Goal: Information Seeking & Learning: Learn about a topic

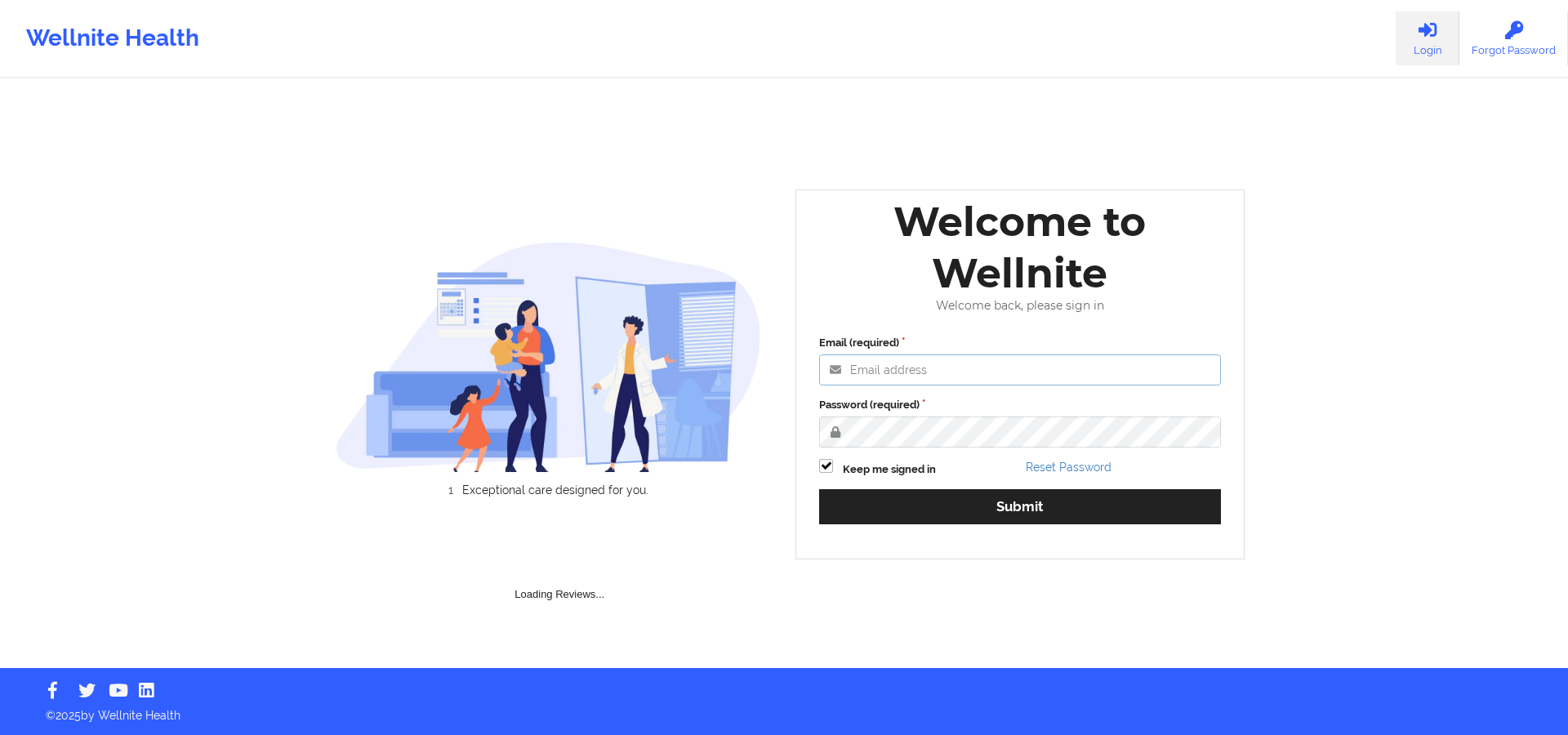
type input "[PERSON_NAME][EMAIL_ADDRESS][DOMAIN_NAME]"
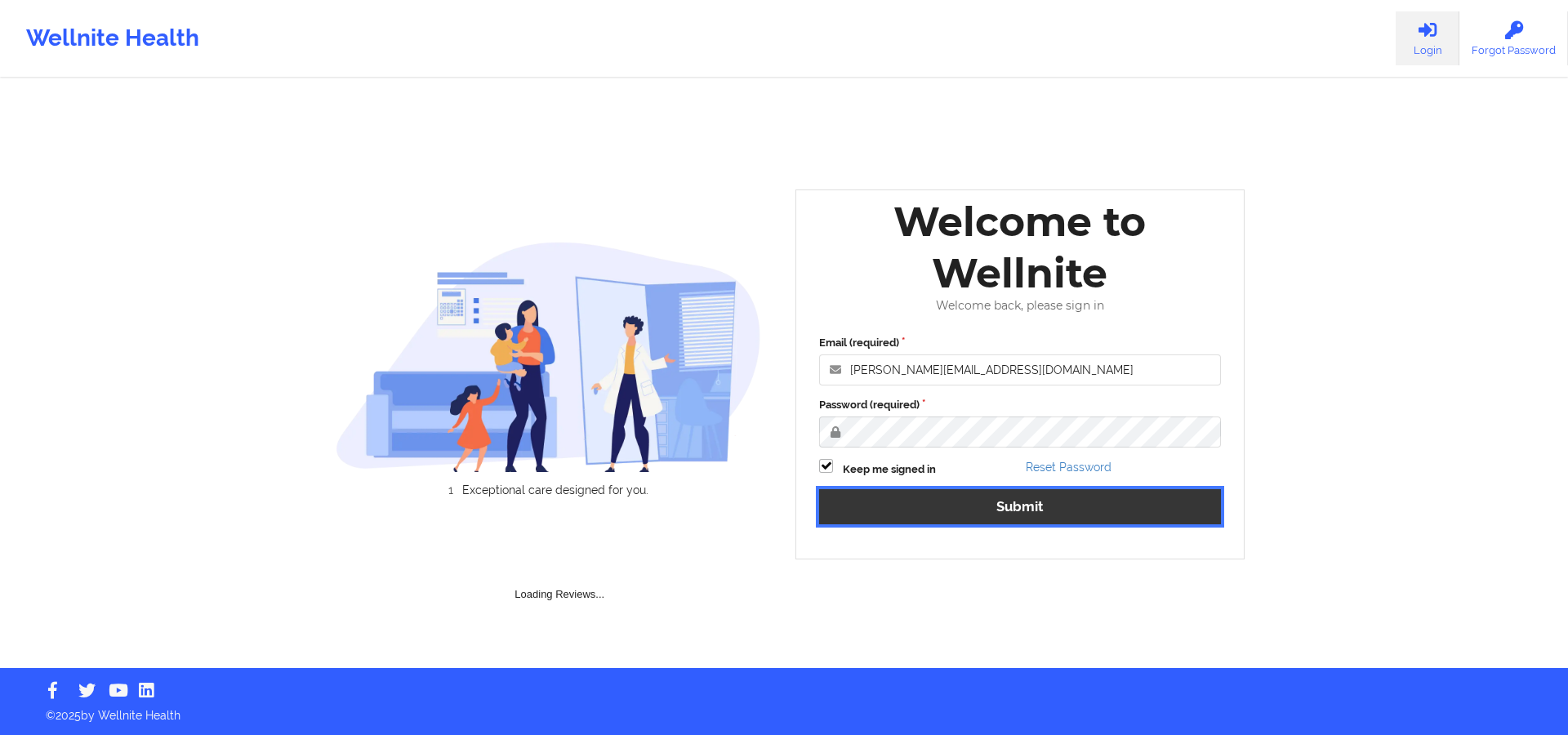
click at [881, 508] on button "Submit" at bounding box center [1019, 506] width 401 height 35
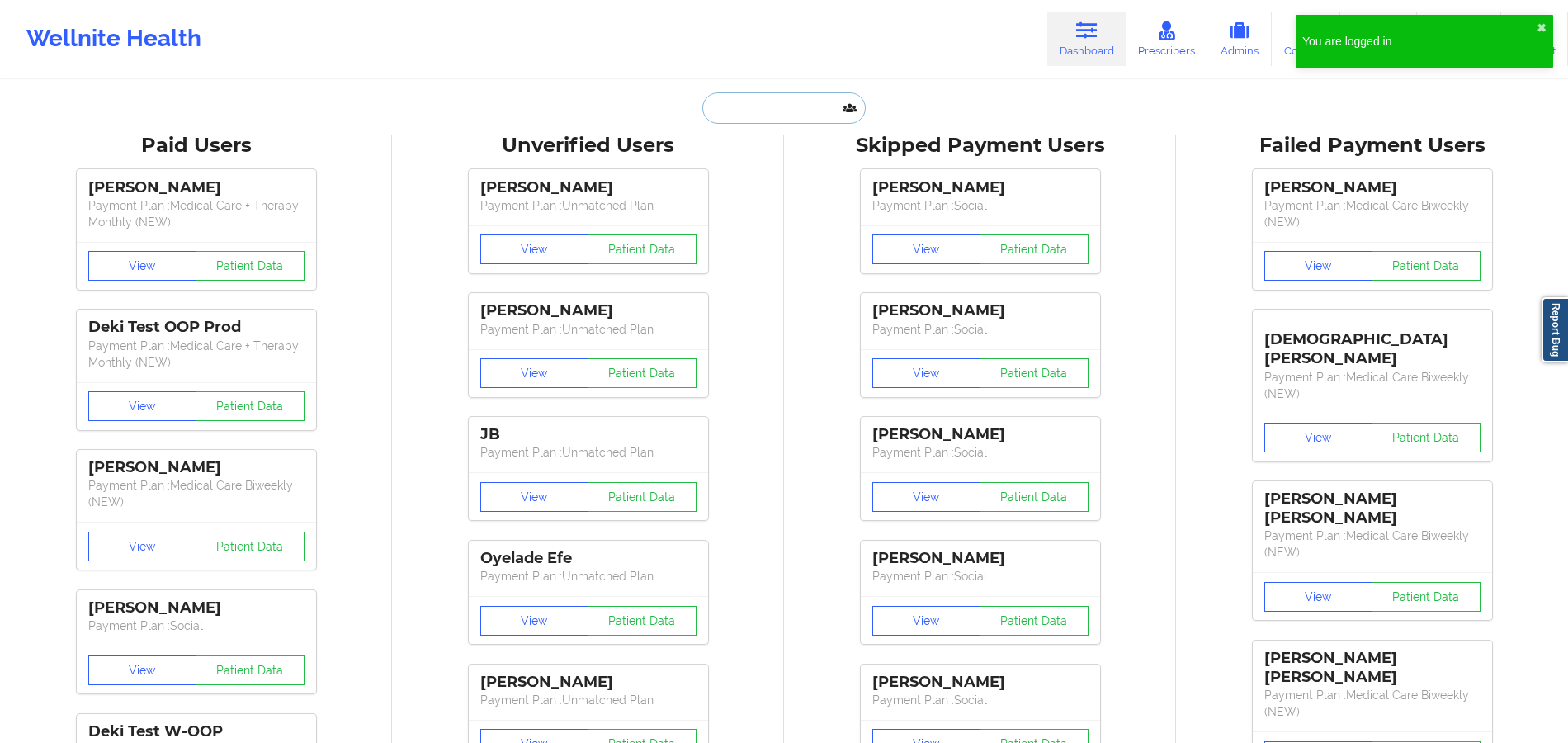
click at [800, 107] on input "text" at bounding box center [784, 108] width 163 height 31
paste input "[PERSON_NAME]"
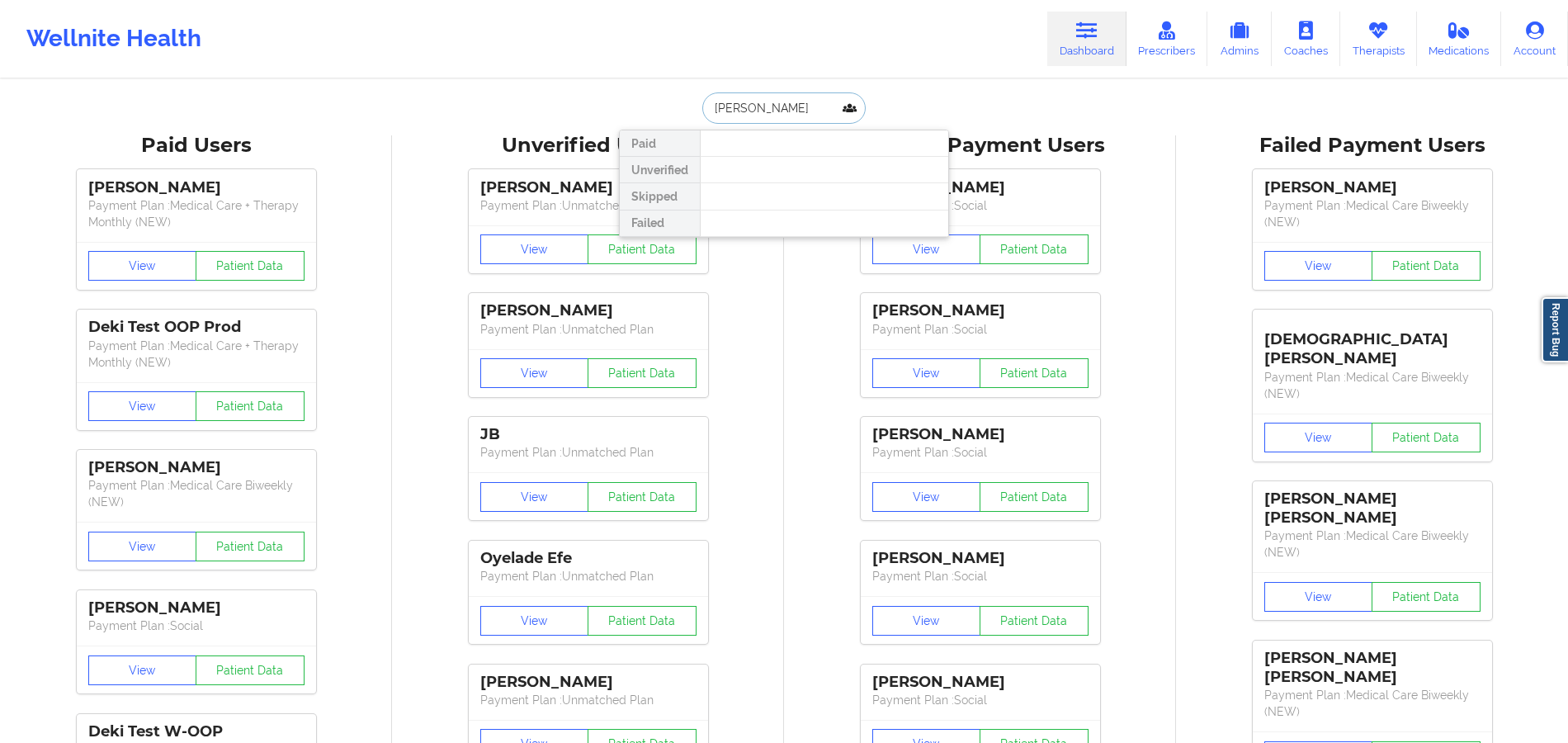
click at [706, 112] on input "[PERSON_NAME]" at bounding box center [784, 108] width 163 height 31
click at [733, 107] on input "[PERSON_NAME]" at bounding box center [784, 108] width 163 height 31
paste input "[PERSON_NAME] Pa"
type input "[PERSON_NAME] [PERSON_NAME]"
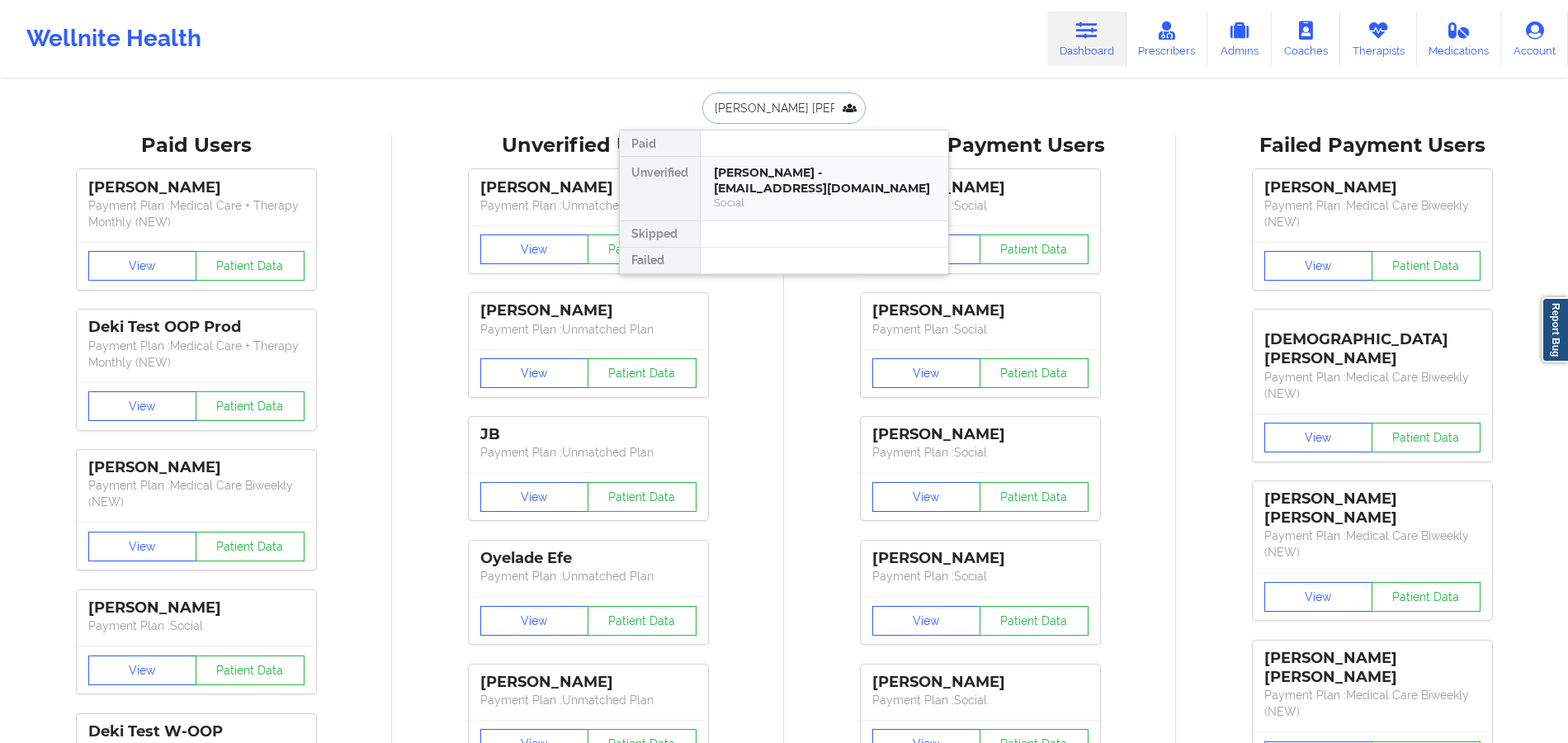
click at [802, 181] on div "[PERSON_NAME] - [EMAIL_ADDRESS][DOMAIN_NAME]" at bounding box center [824, 180] width 221 height 30
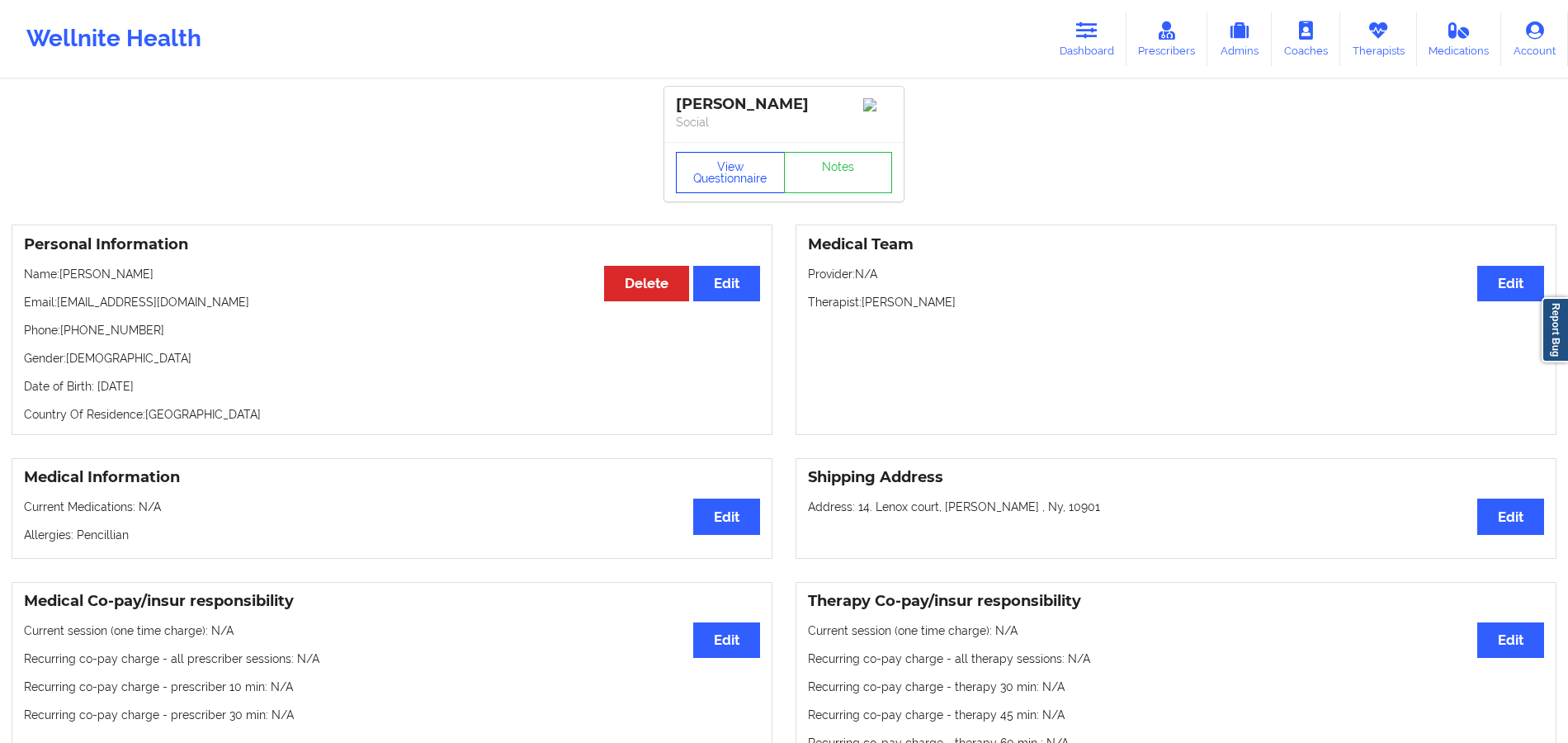
click at [716, 168] on button "View Questionnaire" at bounding box center [731, 172] width 109 height 41
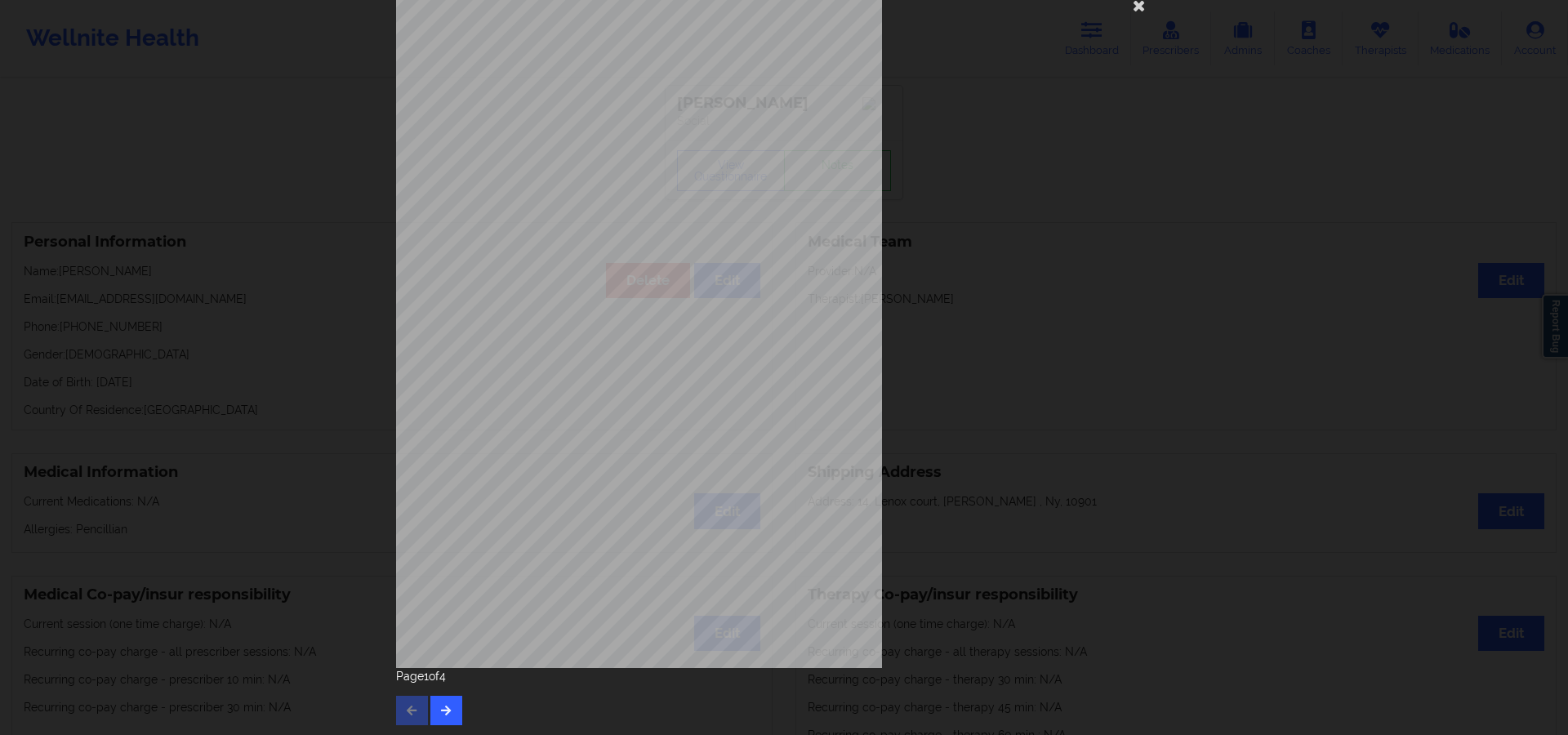
scroll to position [44, 0]
click at [457, 714] on button "button" at bounding box center [446, 708] width 32 height 30
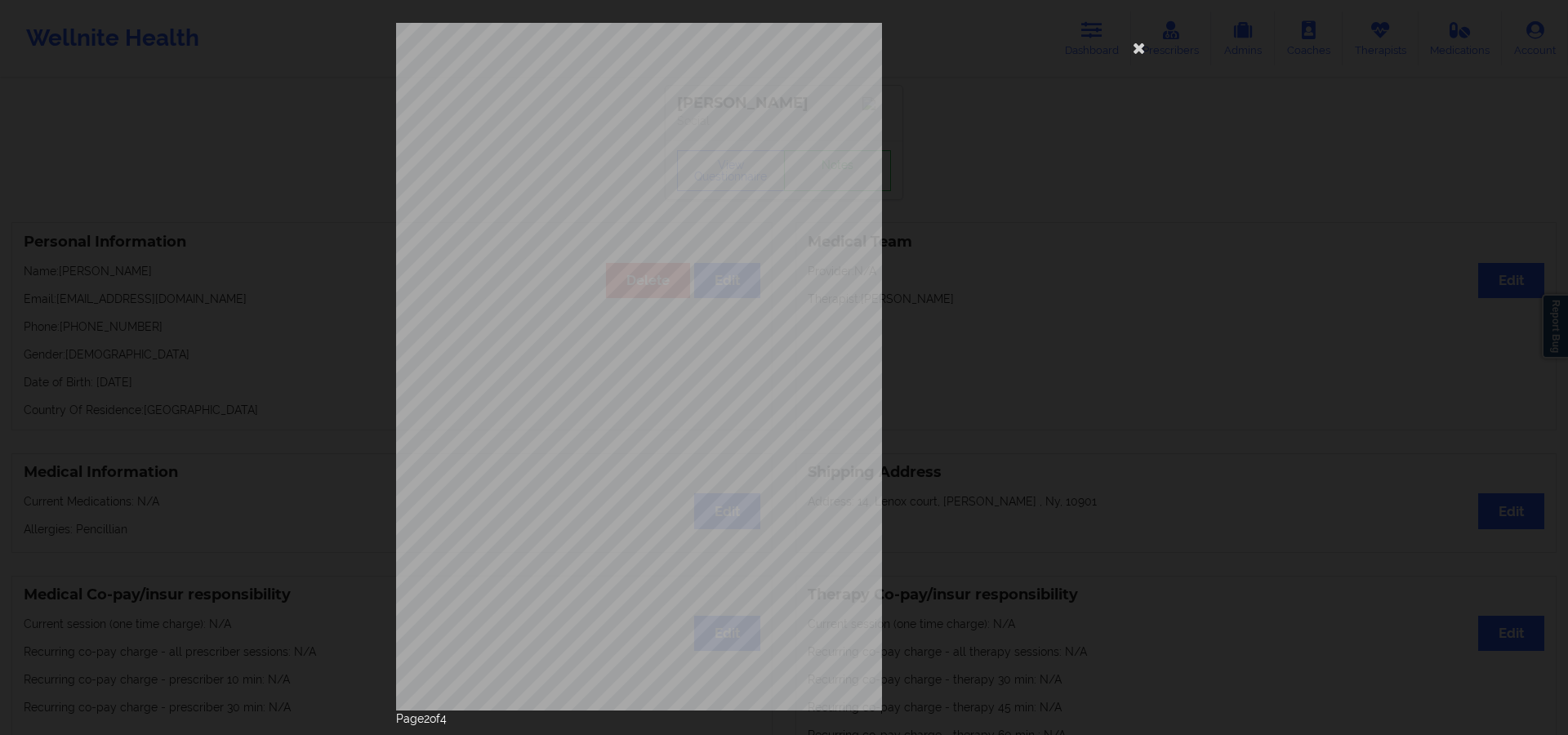
click at [457, 714] on p "Page 2 of 4" at bounding box center [784, 718] width 776 height 16
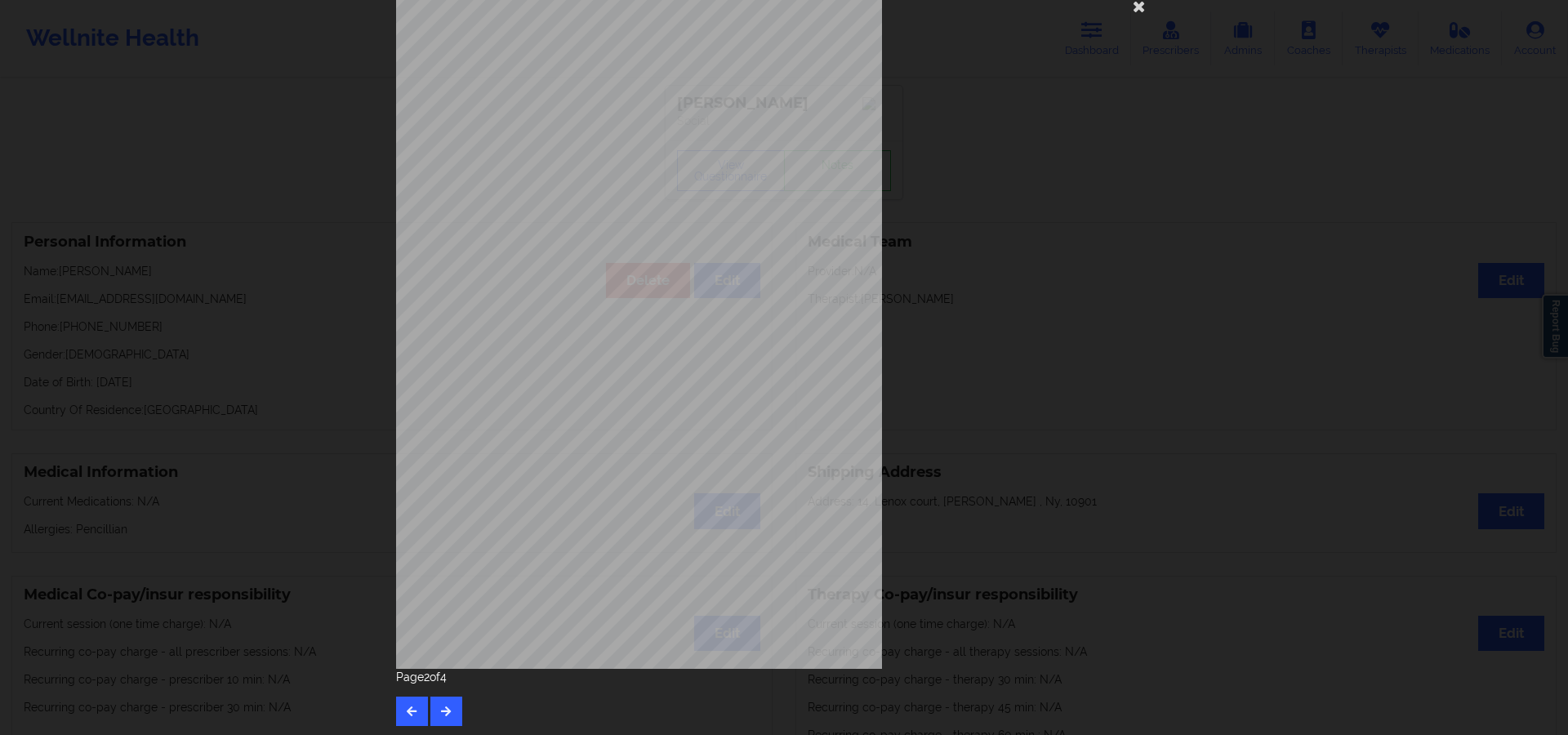
scroll to position [44, 0]
click at [439, 702] on button "button" at bounding box center [446, 708] width 32 height 30
click at [447, 714] on button "button" at bounding box center [446, 708] width 32 height 30
click at [398, 706] on button "button" at bounding box center [412, 708] width 32 height 30
click at [405, 705] on icon "button" at bounding box center [412, 708] width 13 height 10
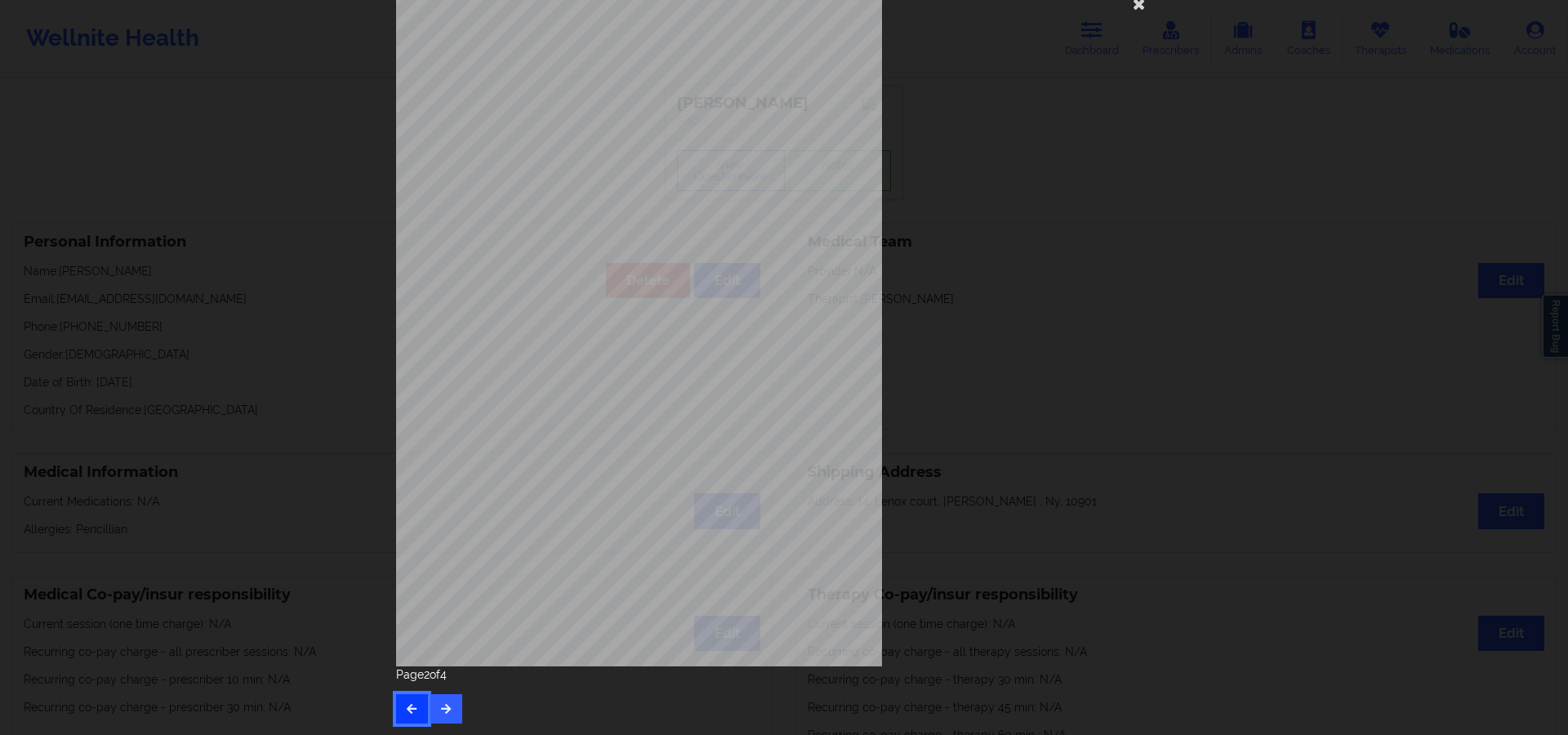
click at [405, 705] on icon "button" at bounding box center [412, 708] width 13 height 10
drag, startPoint x: 1111, startPoint y: 442, endPoint x: 1186, endPoint y: 108, distance: 342.3
click at [1111, 426] on div "[STREET_ADDRESS] What state do you live in ? [US_STATE] Full Name [PERSON_NAME]…" at bounding box center [784, 322] width 776 height 687
click at [1144, 7] on icon at bounding box center [1139, 3] width 26 height 26
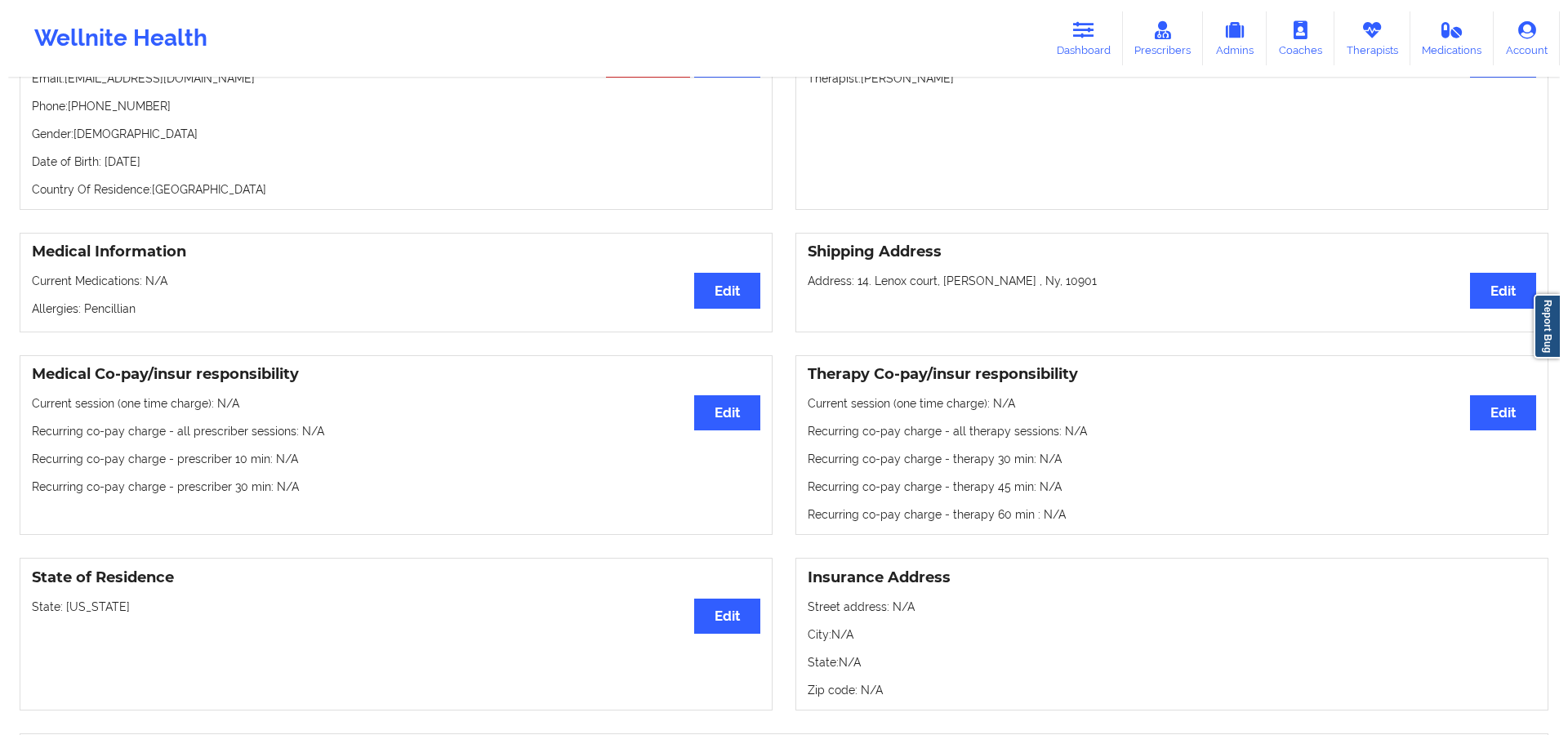
scroll to position [0, 0]
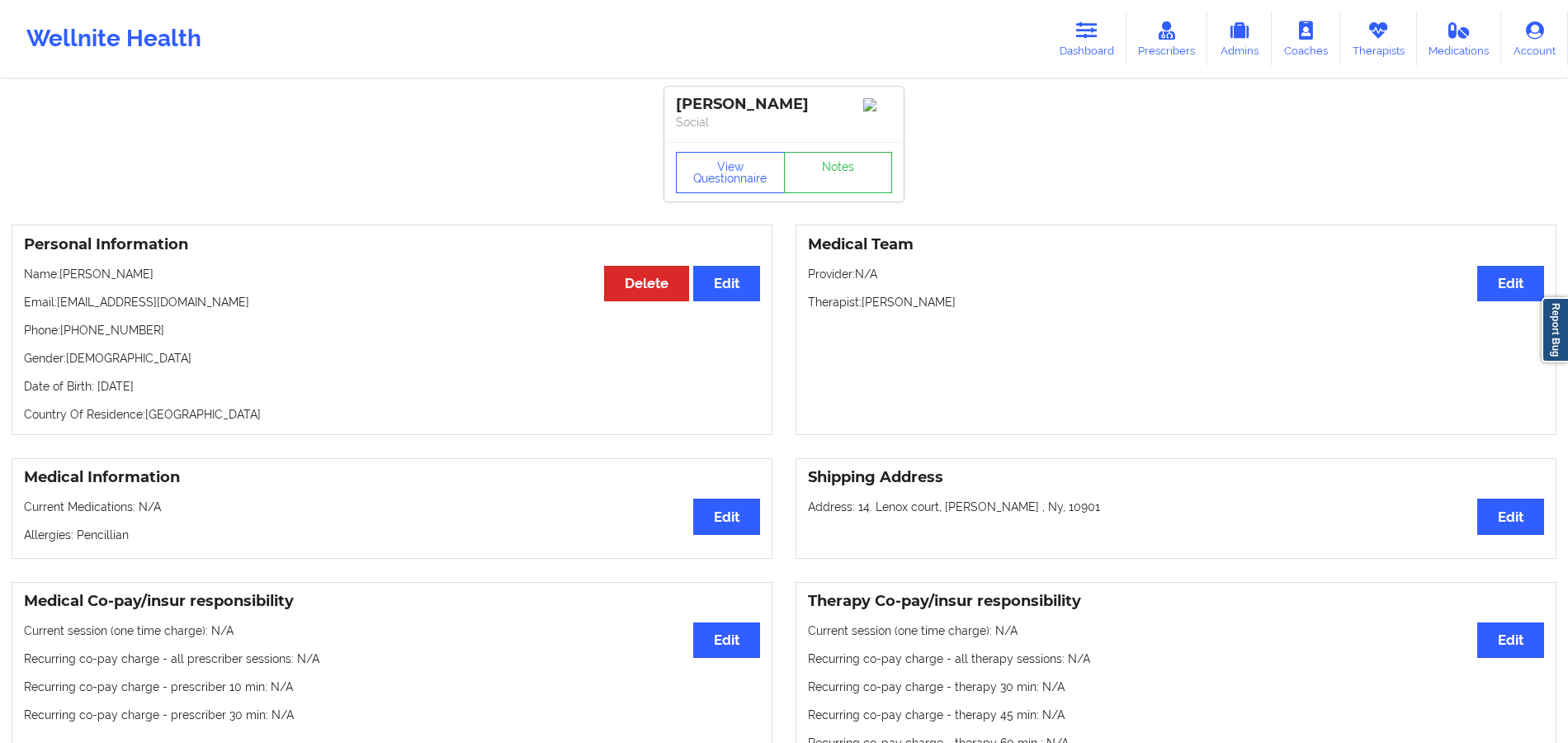
drag, startPoint x: 205, startPoint y: 388, endPoint x: 93, endPoint y: 392, distance: 112.1
click at [93, 392] on p "Date of Birth: [DEMOGRAPHIC_DATA]" at bounding box center [392, 386] width 736 height 17
copy p "[DATE]"
click at [727, 179] on button "View Questionnaire" at bounding box center [731, 172] width 109 height 41
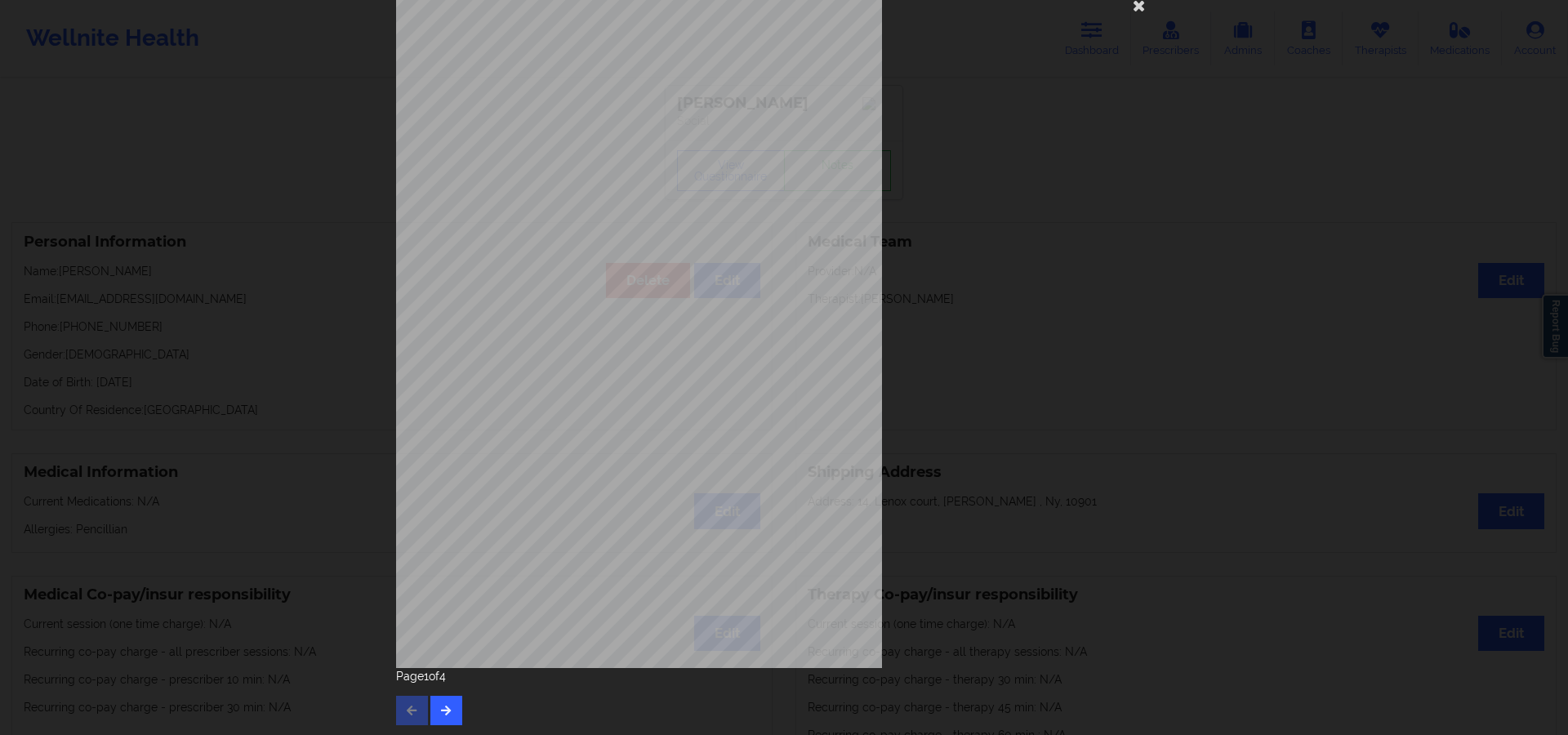
scroll to position [44, 0]
click at [436, 700] on button "button" at bounding box center [446, 708] width 32 height 30
click at [448, 705] on icon "button" at bounding box center [446, 708] width 13 height 10
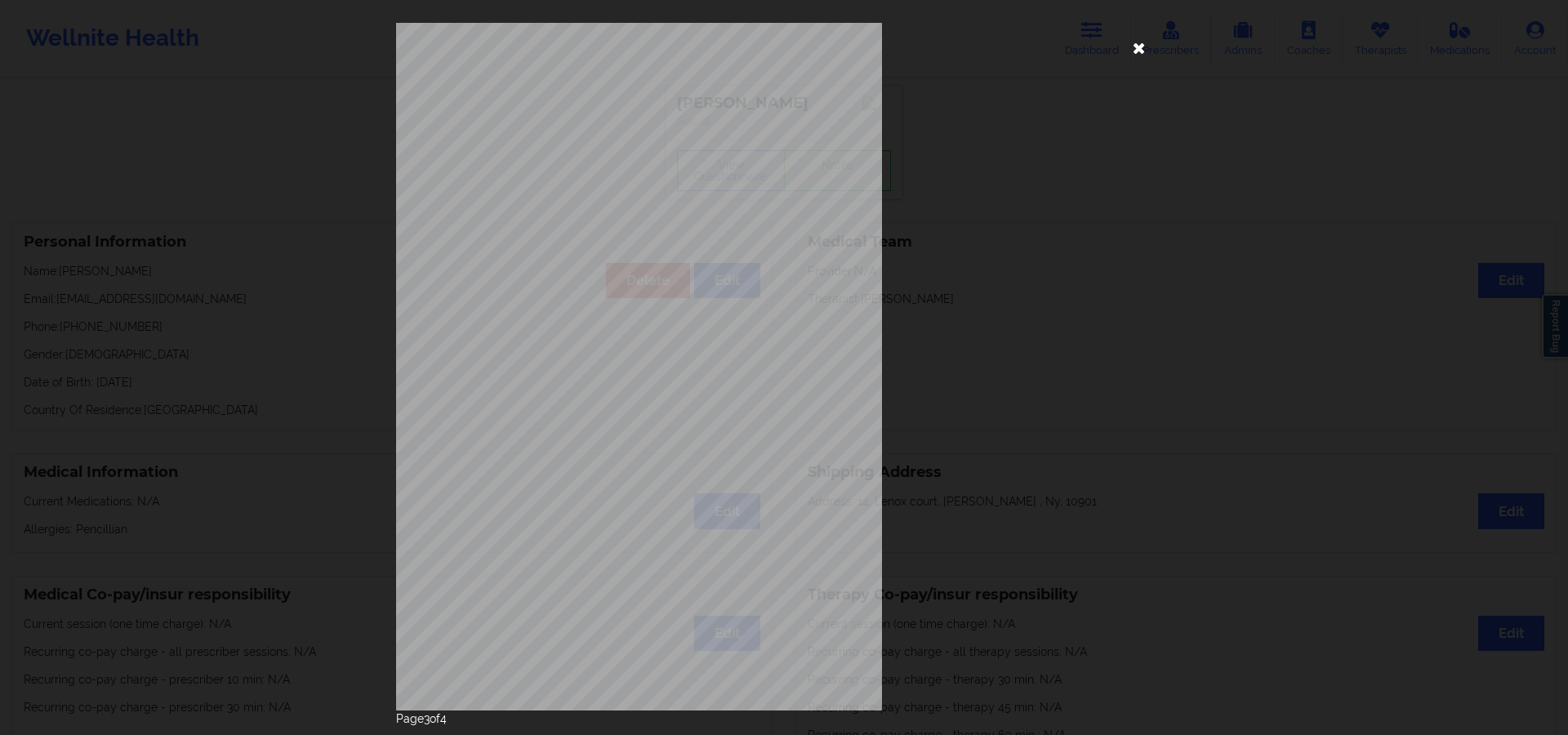
click at [1134, 46] on icon at bounding box center [1139, 47] width 26 height 26
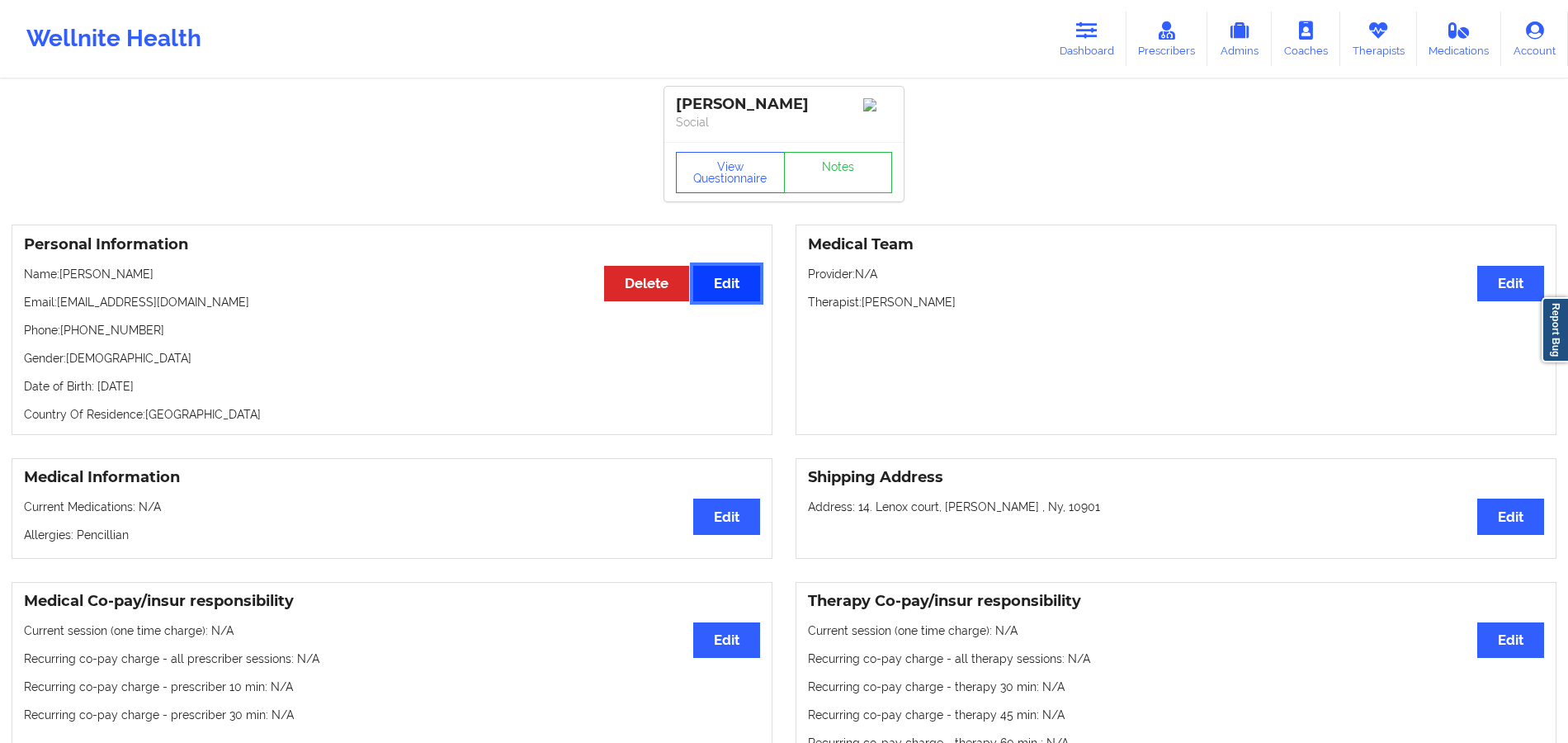
click at [739, 285] on button "Edit" at bounding box center [727, 283] width 67 height 35
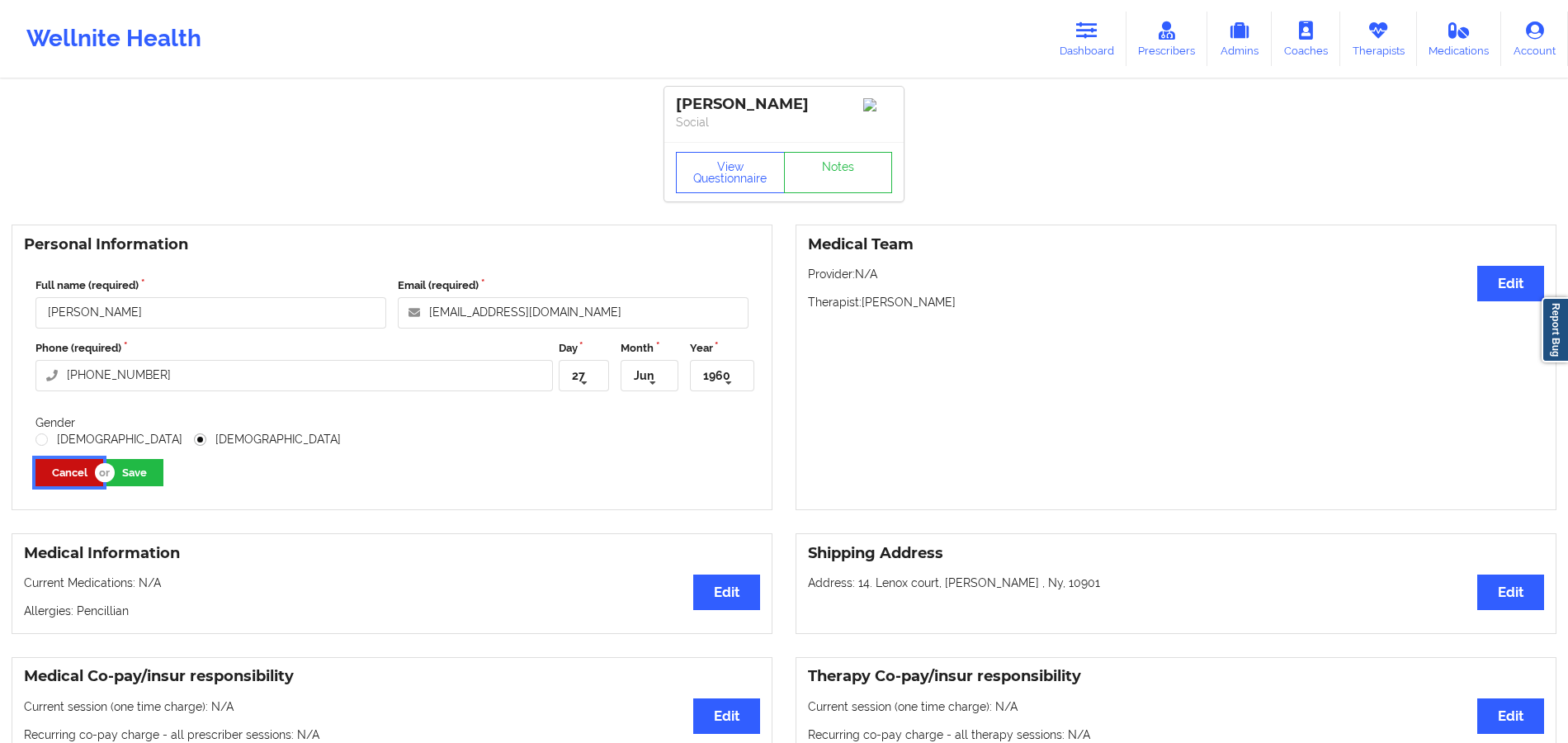
click at [78, 472] on button "Cancel" at bounding box center [69, 473] width 68 height 27
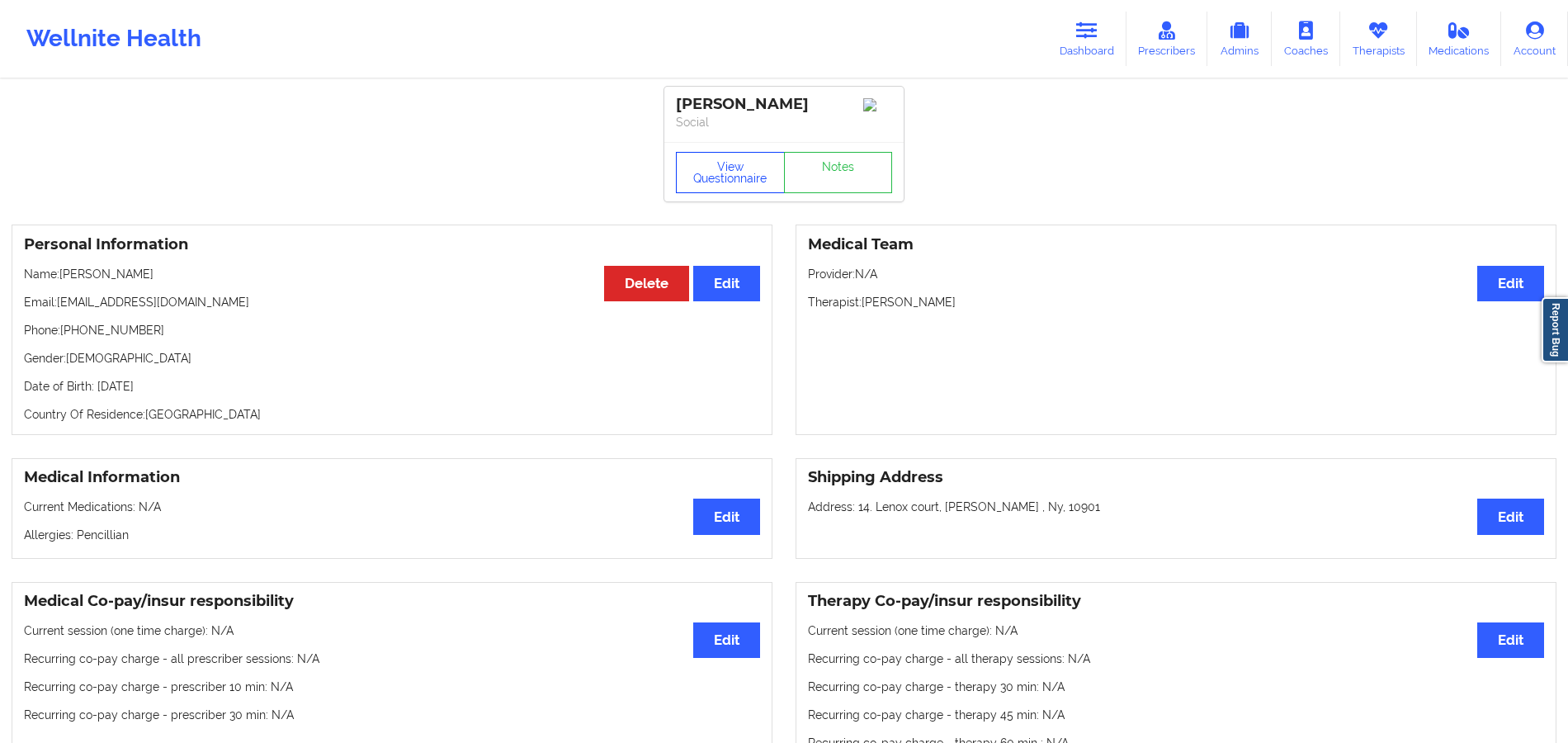
click at [772, 166] on button "View Questionnaire" at bounding box center [731, 172] width 109 height 41
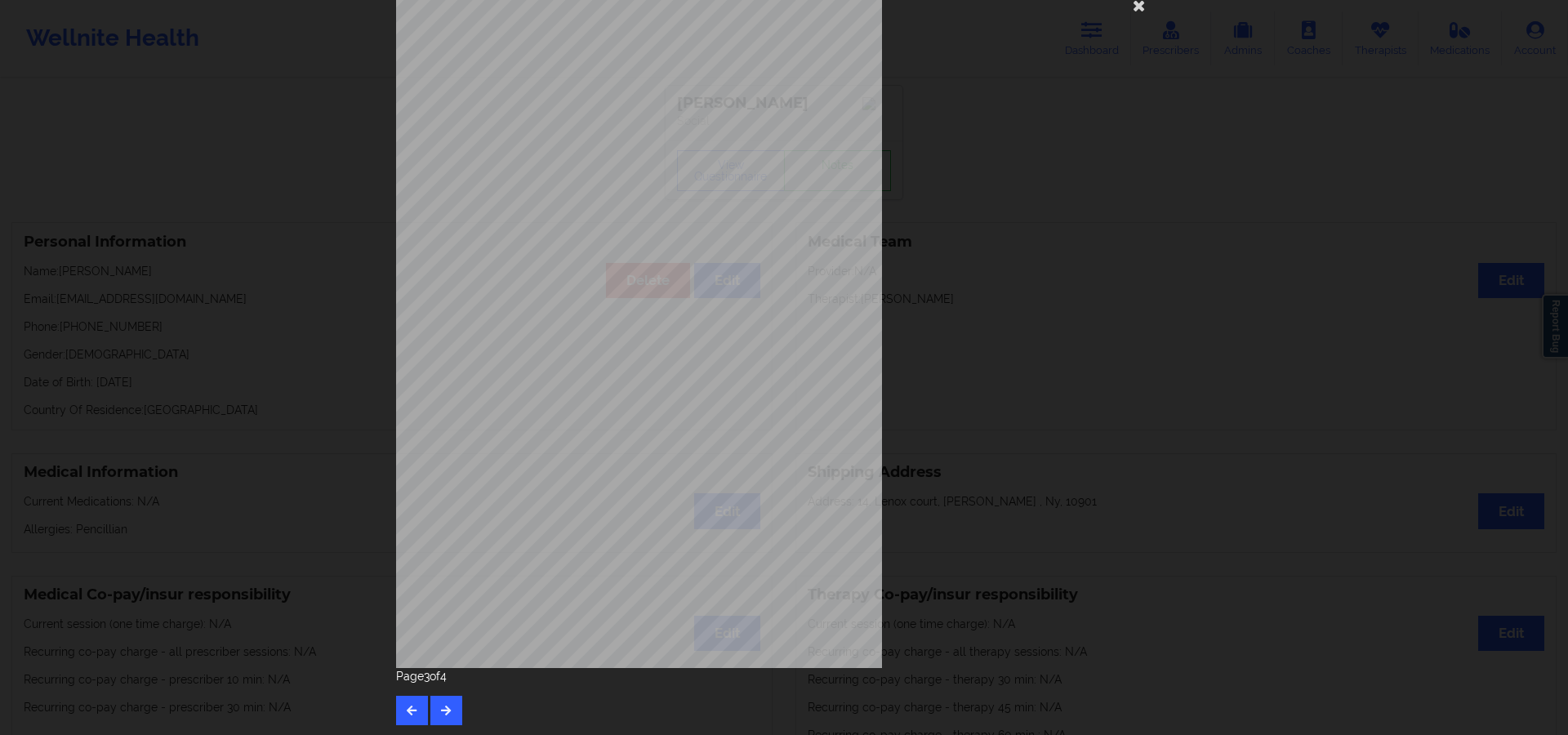
scroll to position [44, 0]
click at [385, 714] on div "Insurance company type details by patient none Insurance Member ID for patient …" at bounding box center [784, 351] width 799 height 768
click at [397, 714] on button "button" at bounding box center [412, 708] width 32 height 30
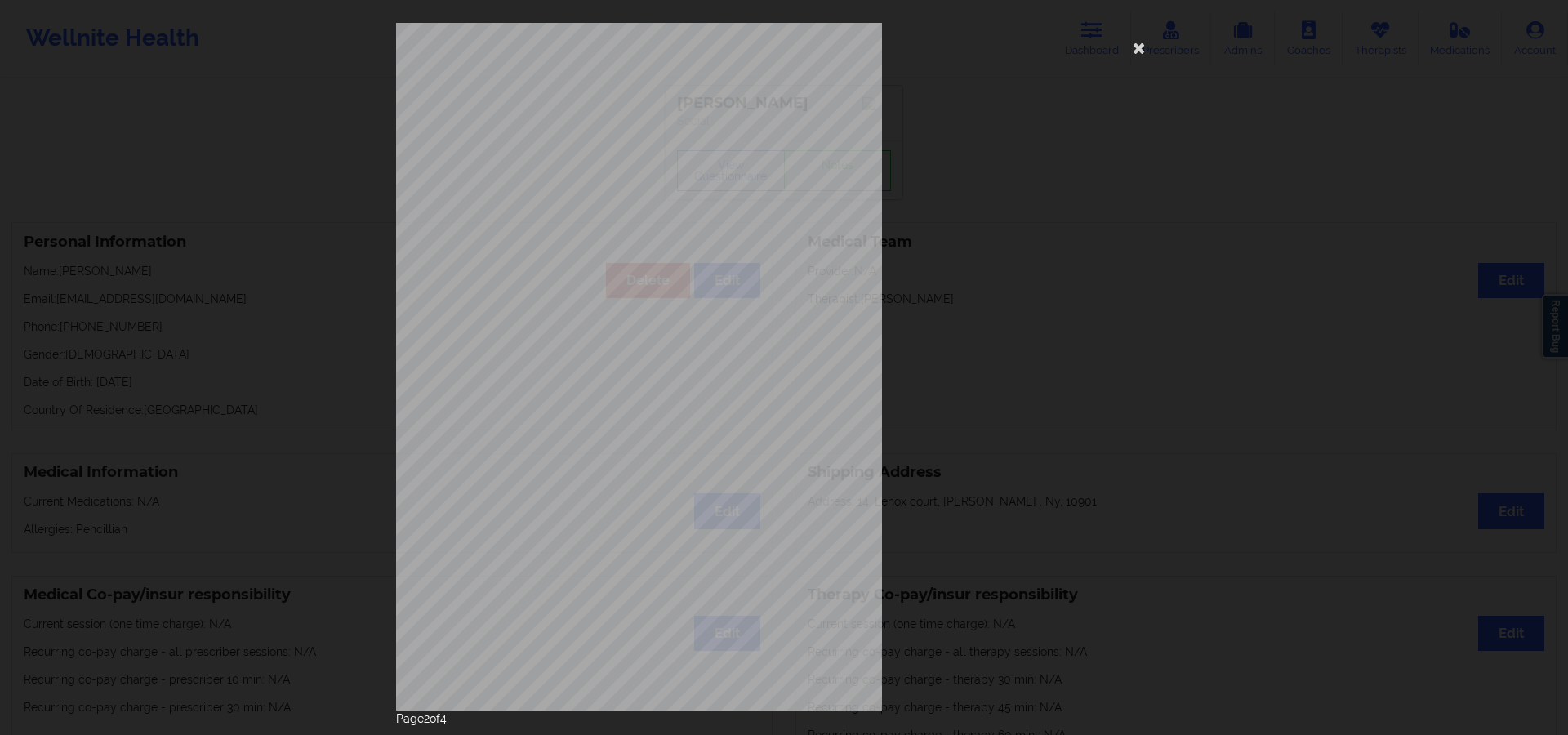
click at [397, 712] on p "Page 2 of 4" at bounding box center [784, 718] width 776 height 16
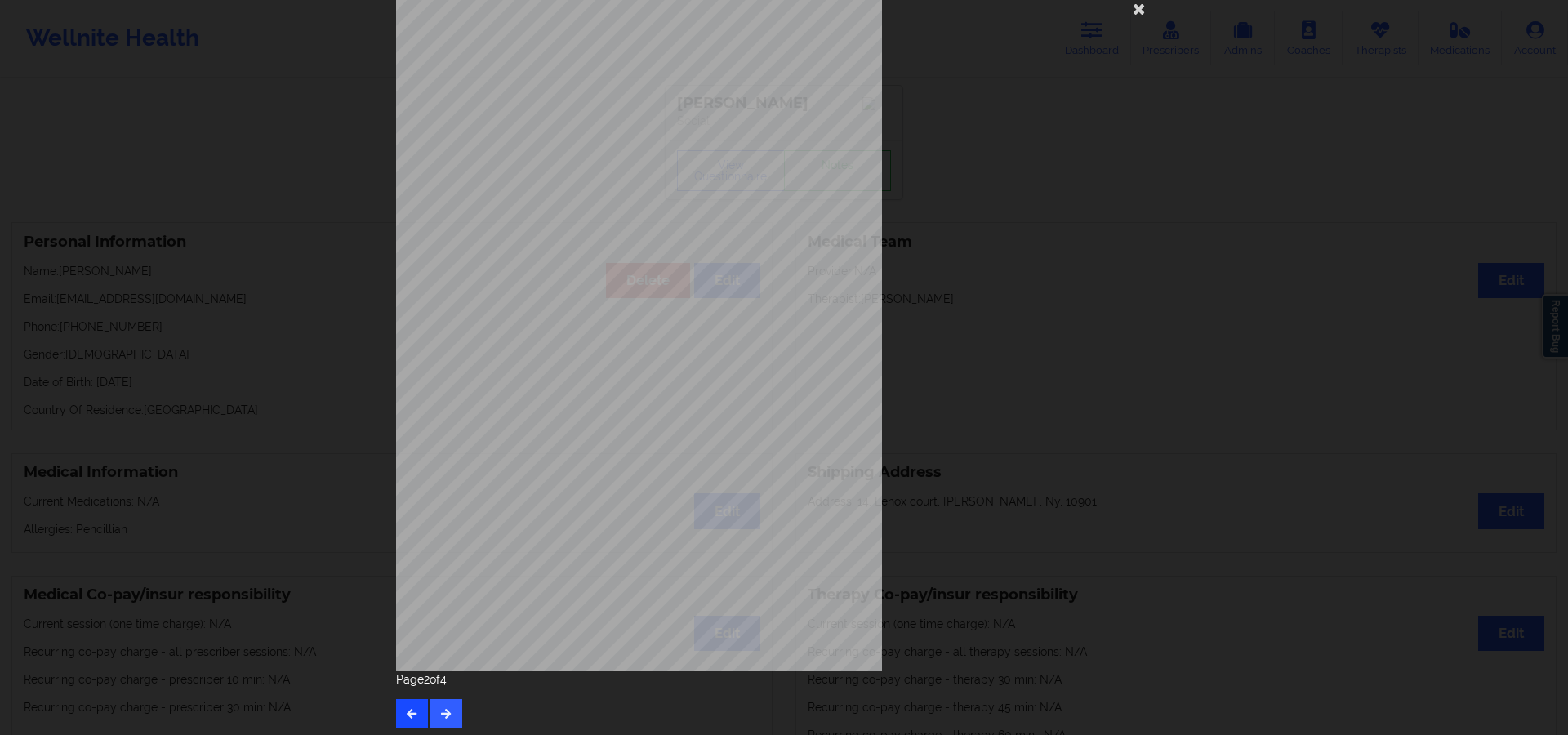
scroll to position [44, 0]
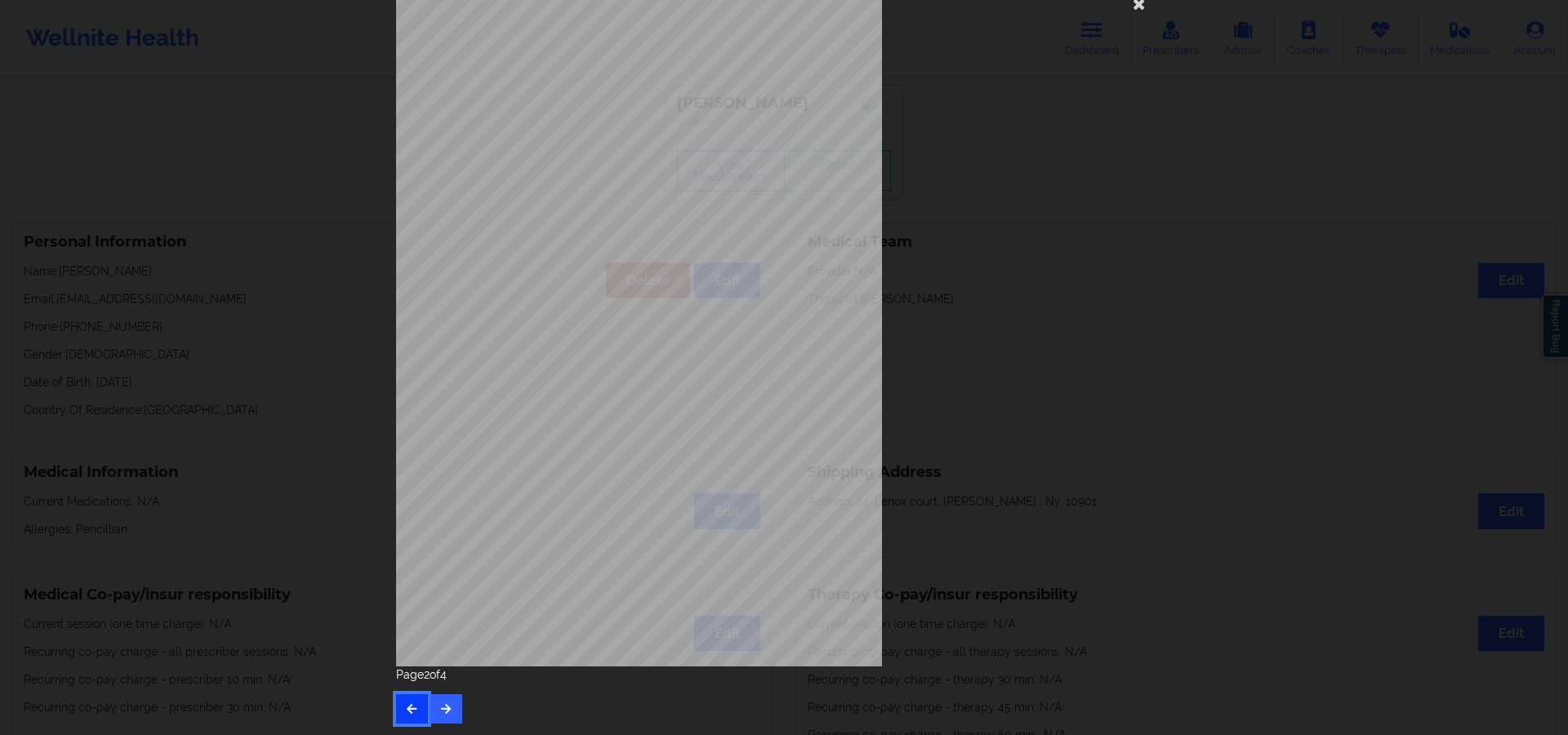
click at [410, 703] on icon "button" at bounding box center [412, 708] width 13 height 10
